Goal: Information Seeking & Learning: Learn about a topic

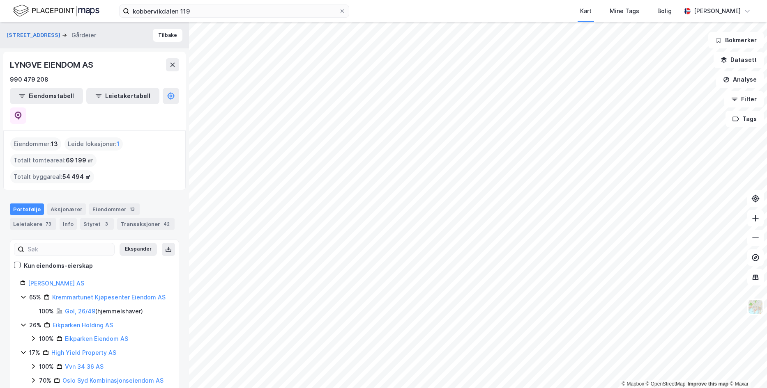
click at [116, 58] on div "LYNGVE EIENDOM AS" at bounding box center [94, 64] width 169 height 13
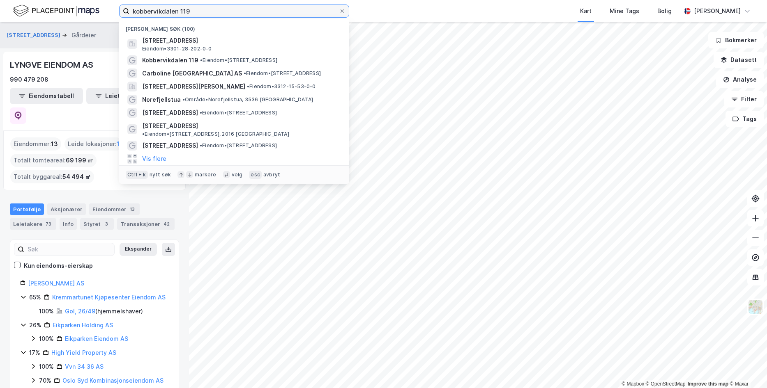
drag, startPoint x: 202, startPoint y: 10, endPoint x: 72, endPoint y: 10, distance: 129.8
click at [129, 10] on input "kobbervikdalen 119" at bounding box center [233, 11] width 209 height 12
paste input "[STREET_ADDRESS]"
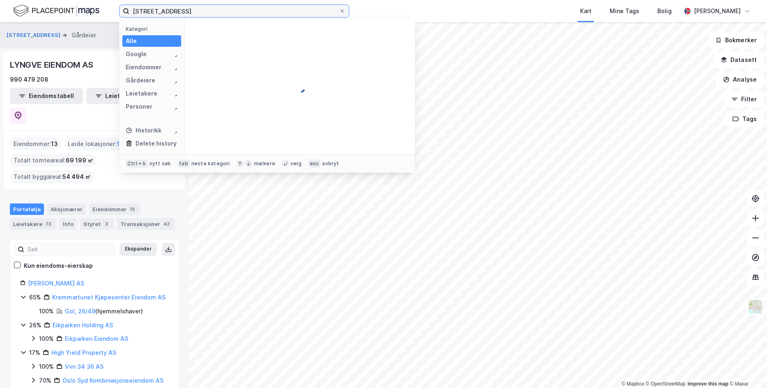
type input "[STREET_ADDRESS]"
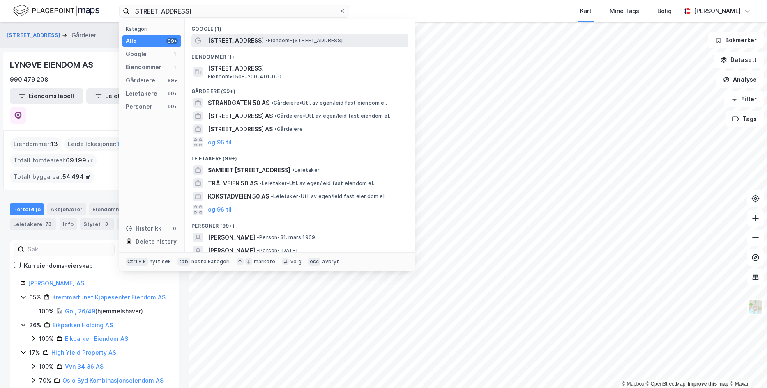
click at [251, 38] on span "[STREET_ADDRESS]" at bounding box center [236, 41] width 56 height 10
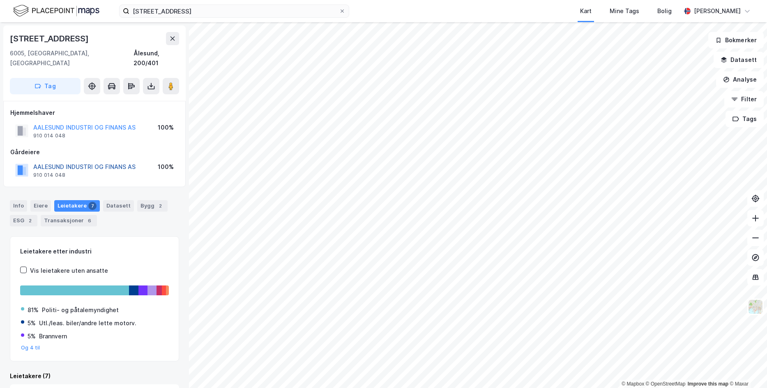
click at [0, 0] on button "AALESUND INDUSTRI OG FINANS AS" at bounding box center [0, 0] width 0 height 0
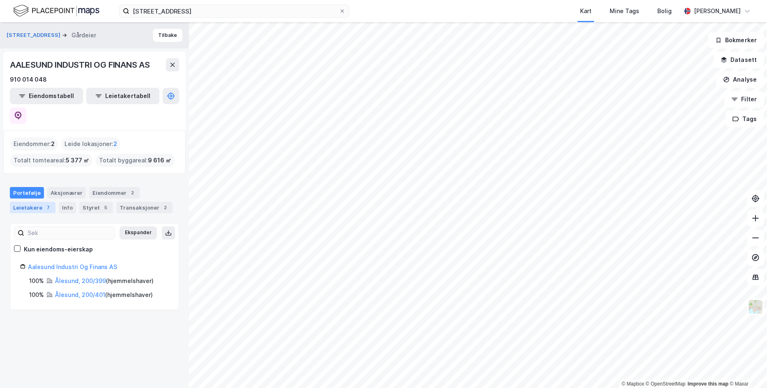
click at [30, 202] on div "Leietakere 7" at bounding box center [33, 207] width 46 height 11
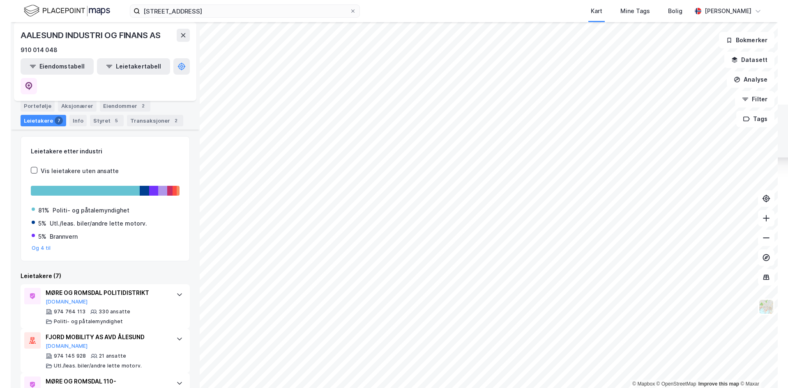
scroll to position [87, 0]
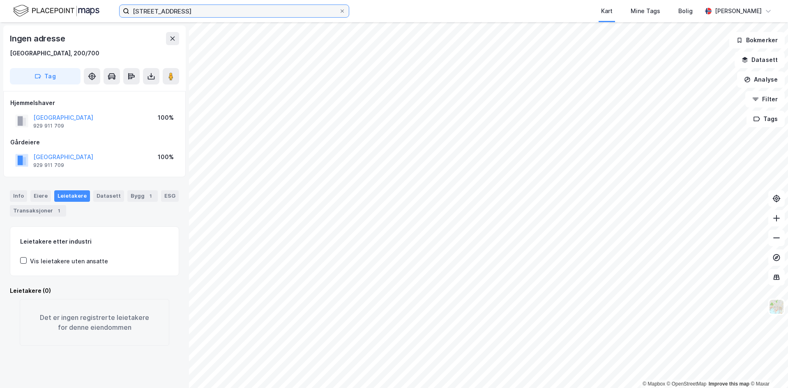
click at [219, 10] on input "[STREET_ADDRESS]" at bounding box center [233, 11] width 209 height 12
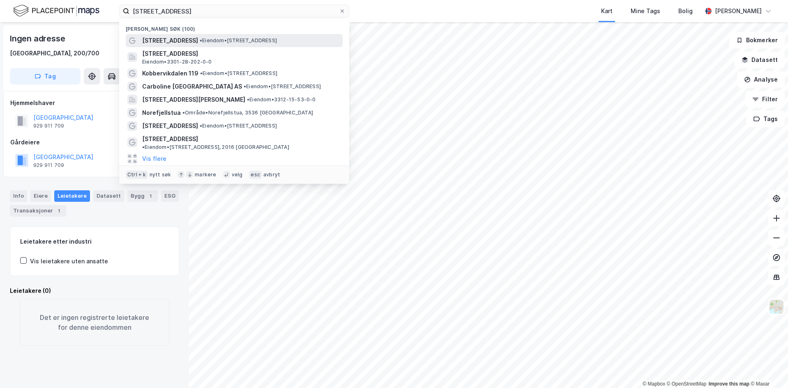
click at [209, 35] on div "[STREET_ADDRESS] • Eiendom • [STREET_ADDRESS]" at bounding box center [234, 40] width 217 height 13
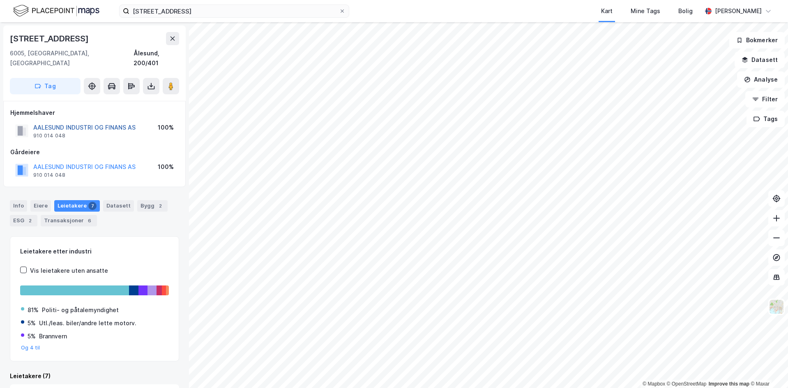
click at [89, 123] on div "AALESUND INDUSTRI OG FINANS AS" at bounding box center [84, 128] width 102 height 10
click at [0, 0] on button "AALESUND INDUSTRI OG FINANS AS" at bounding box center [0, 0] width 0 height 0
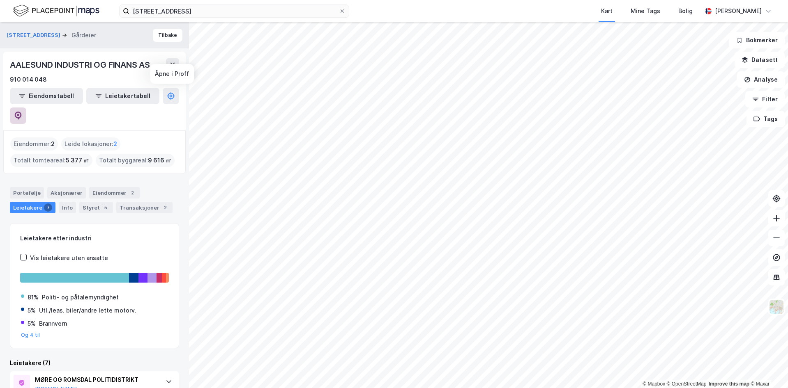
click at [26, 108] on button at bounding box center [18, 116] width 16 height 16
click at [175, 64] on icon at bounding box center [172, 65] width 7 height 7
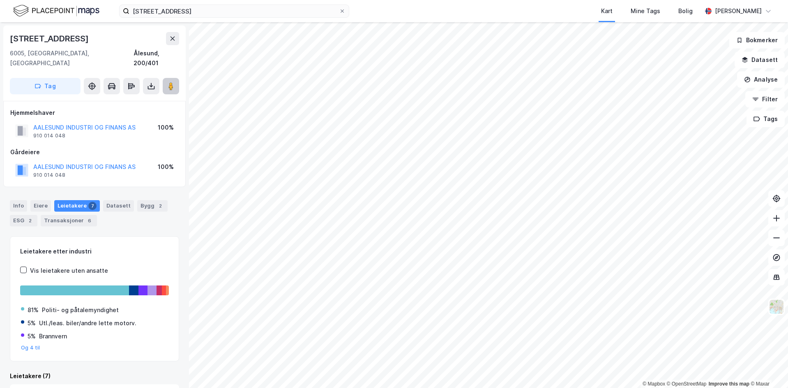
click at [177, 78] on button at bounding box center [171, 86] width 16 height 16
click at [76, 342] on div "81% Politi- og påtalemyndighet 5% Utl./leas. biler/andre lette motorv. 5% Brann…" at bounding box center [94, 325] width 149 height 53
click at [73, 215] on div "Transaksjoner 6" at bounding box center [69, 220] width 56 height 11
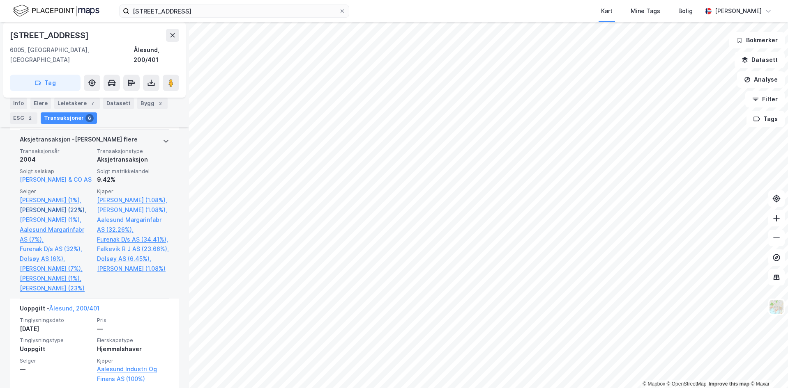
scroll to position [850, 0]
